Goal: Information Seeking & Learning: Learn about a topic

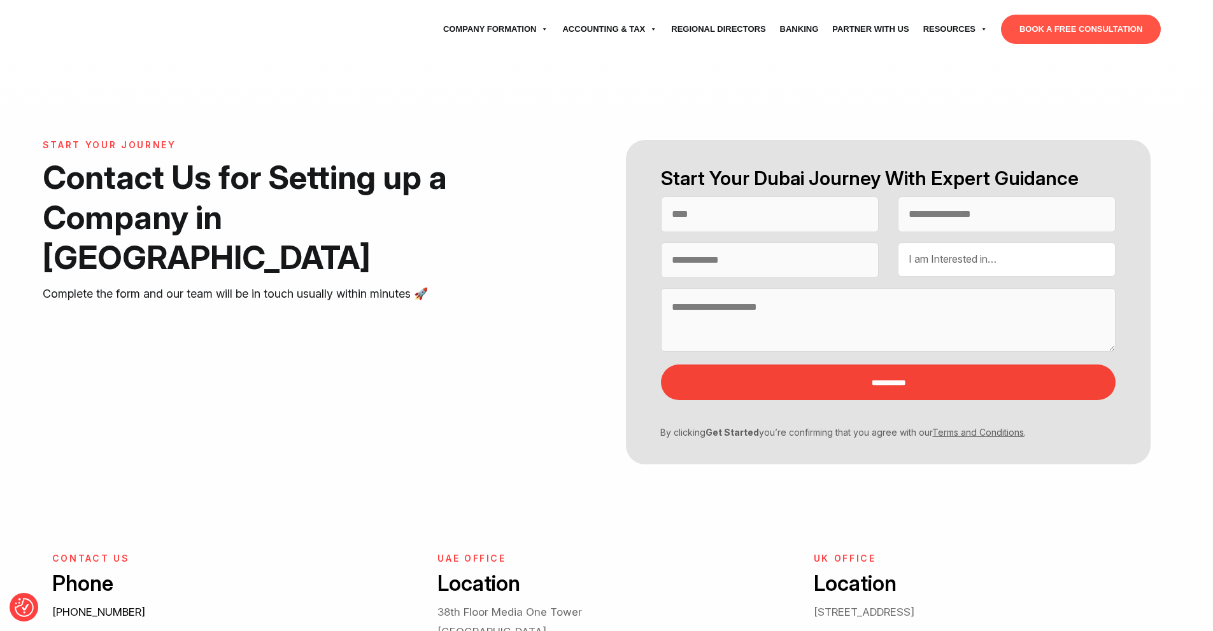
select select "Contact form"
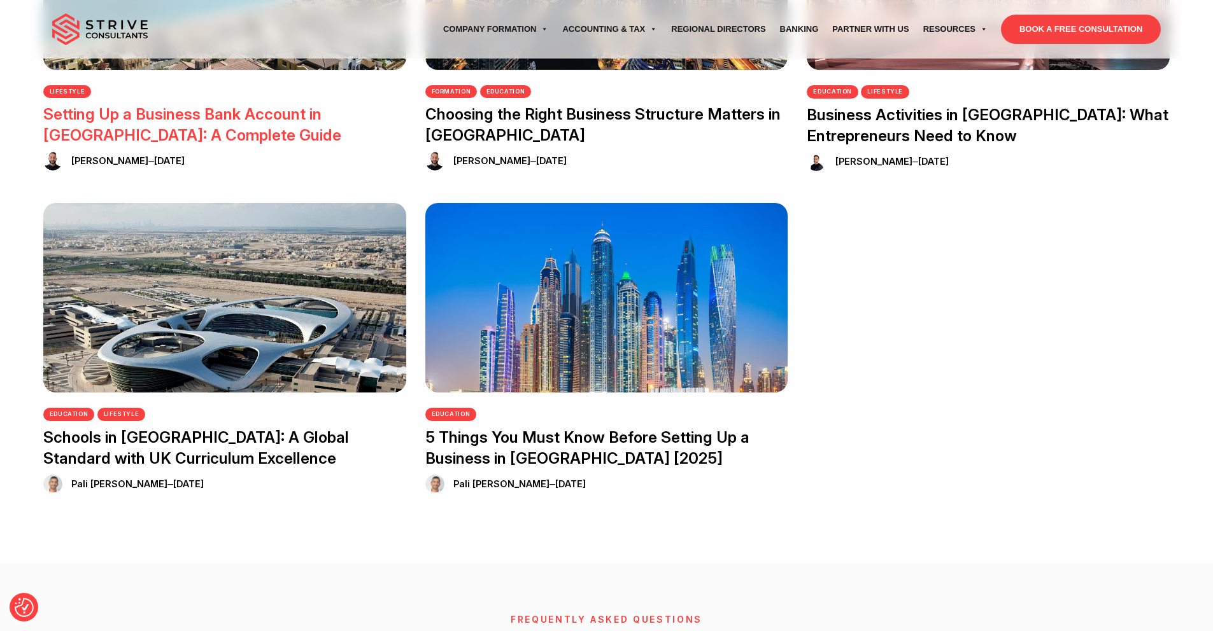
scroll to position [513, 0]
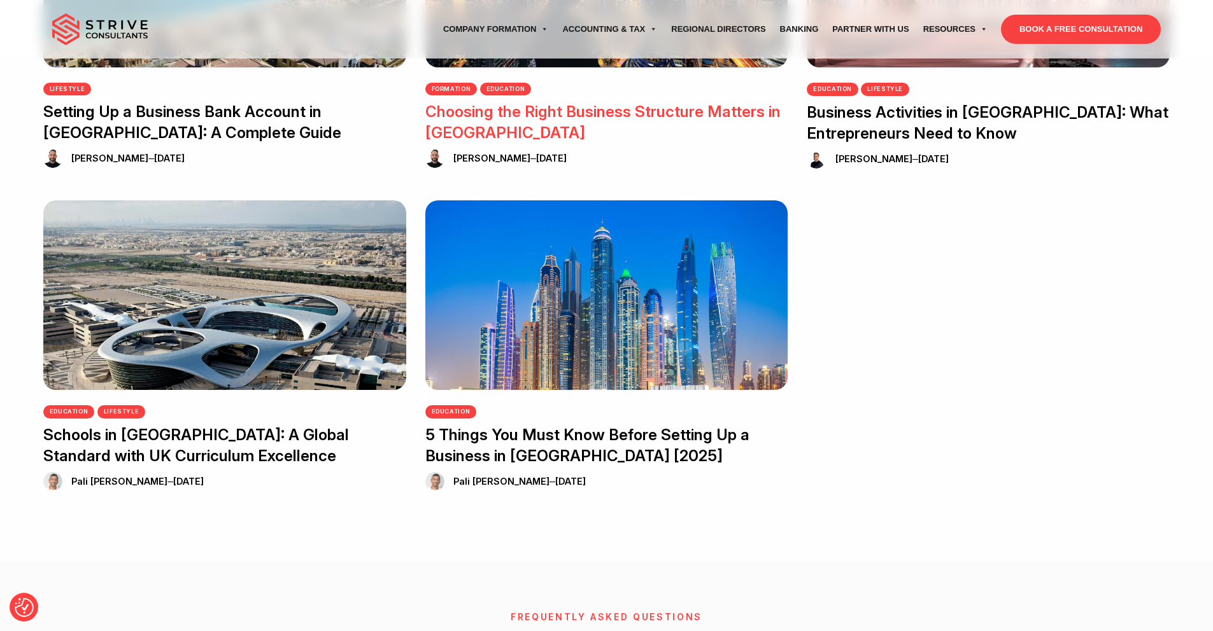
click at [494, 102] on h3 "Choosing the Right Business Structure Matters in Dubai" at bounding box center [606, 123] width 363 height 42
click at [470, 116] on link "Choosing the Right Business Structure Matters in Dubai" at bounding box center [602, 121] width 355 height 39
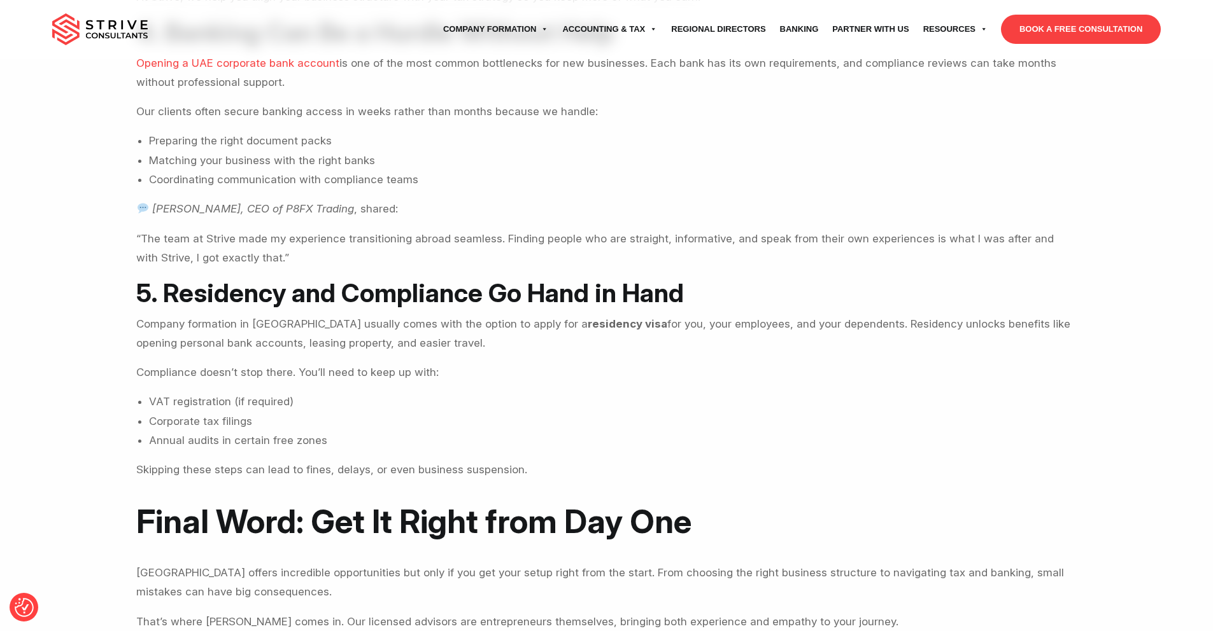
scroll to position [1251, 0]
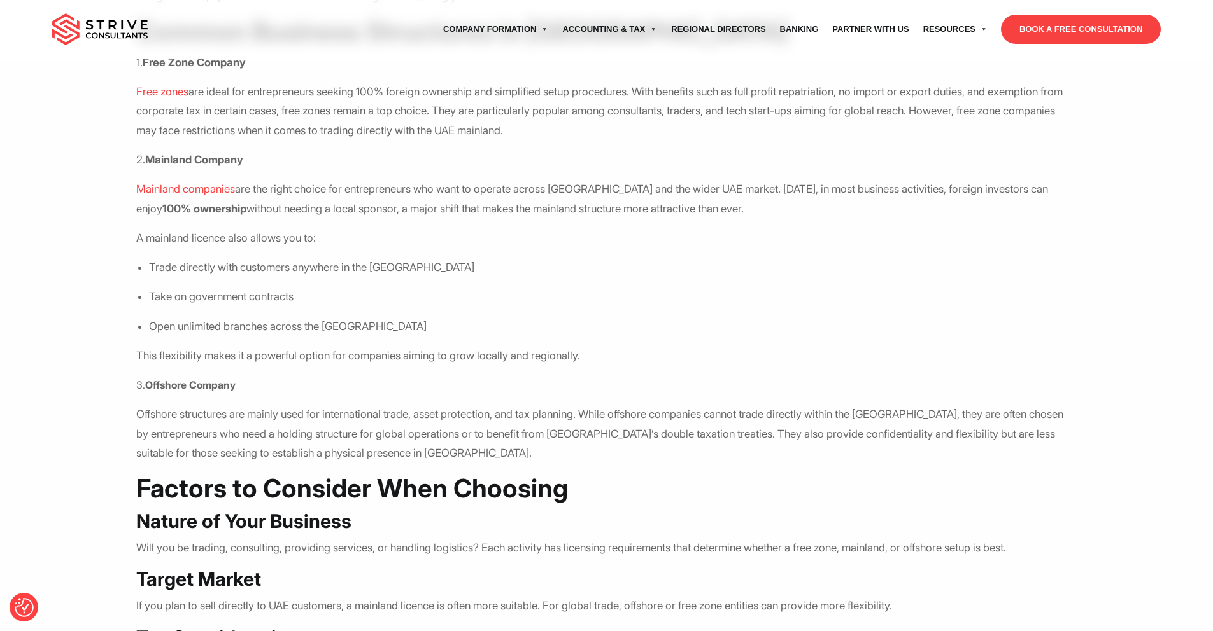
scroll to position [724, 0]
